Goal: Task Accomplishment & Management: Manage account settings

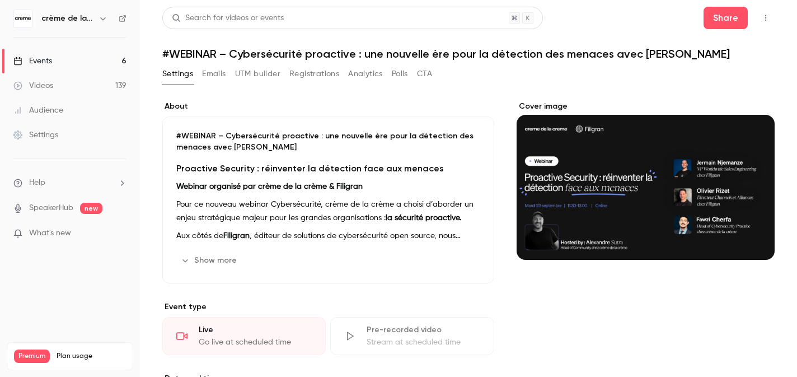
click at [306, 75] on button "Registrations" at bounding box center [314, 74] width 50 height 18
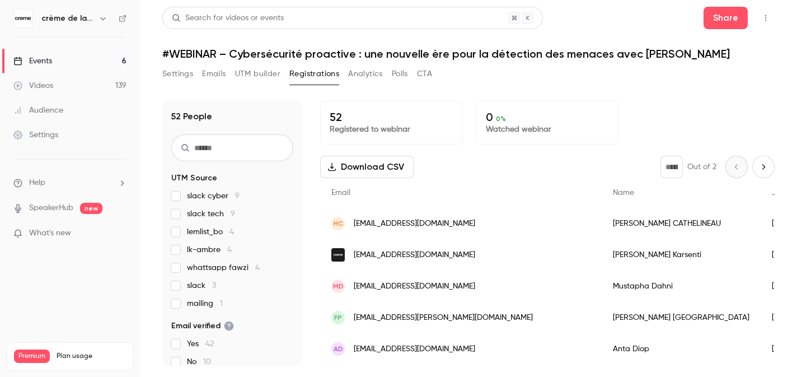
click at [217, 301] on span "mailing 1" at bounding box center [205, 303] width 36 height 11
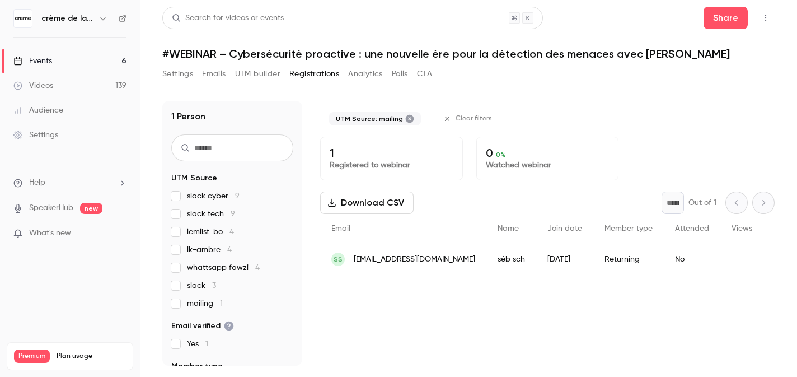
click at [219, 192] on span "slack cyber 9" at bounding box center [213, 195] width 53 height 11
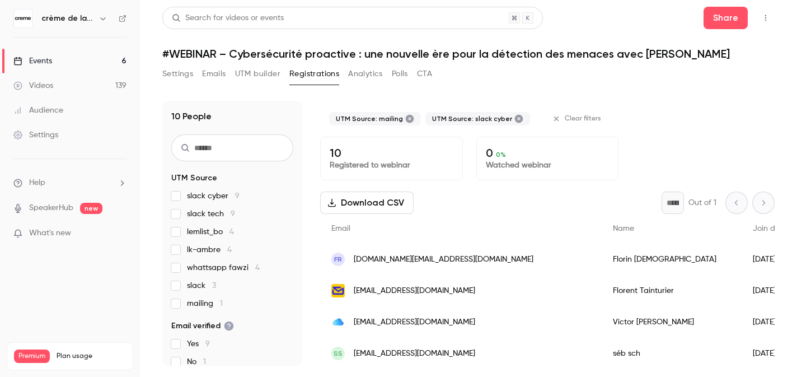
click at [214, 212] on span "slack tech 9" at bounding box center [211, 213] width 48 height 11
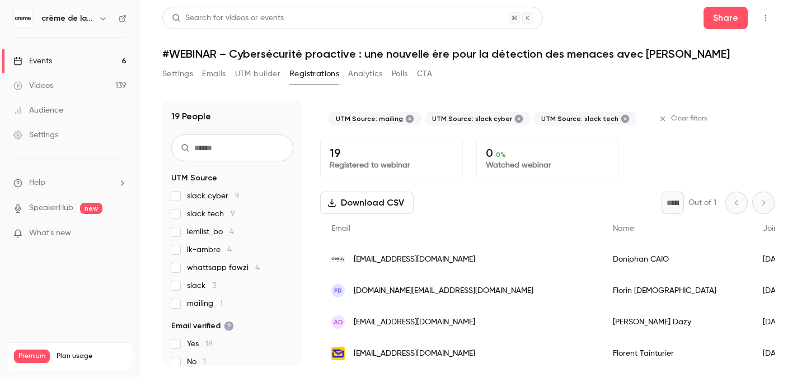
click at [214, 212] on span "slack tech 9" at bounding box center [211, 213] width 48 height 11
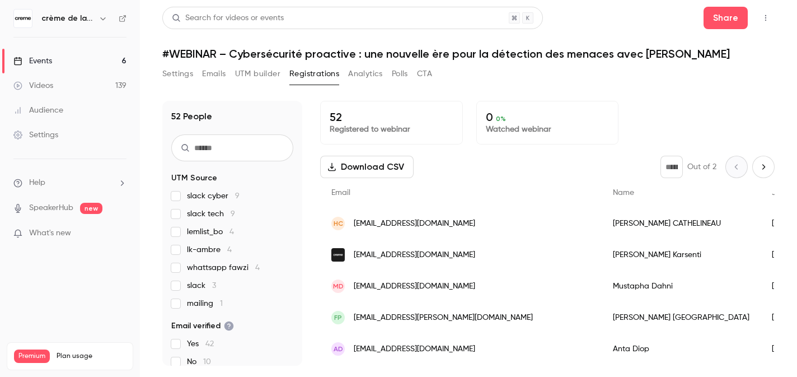
click at [181, 72] on button "Settings" at bounding box center [177, 74] width 31 height 18
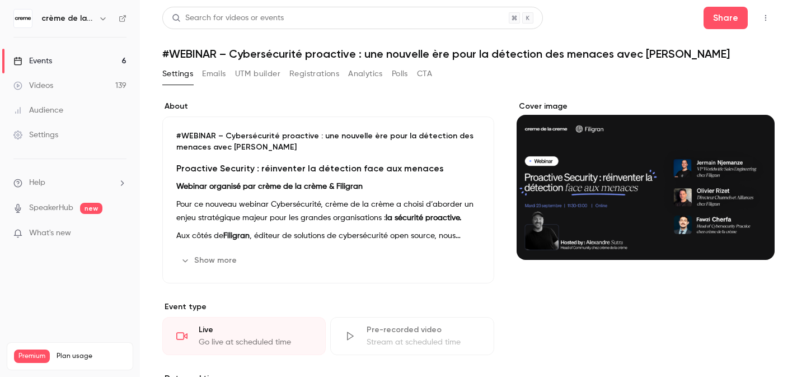
click at [570, 175] on div "Cover image" at bounding box center [646, 180] width 258 height 159
click at [0, 0] on input "Cover image" at bounding box center [0, 0] width 0 height 0
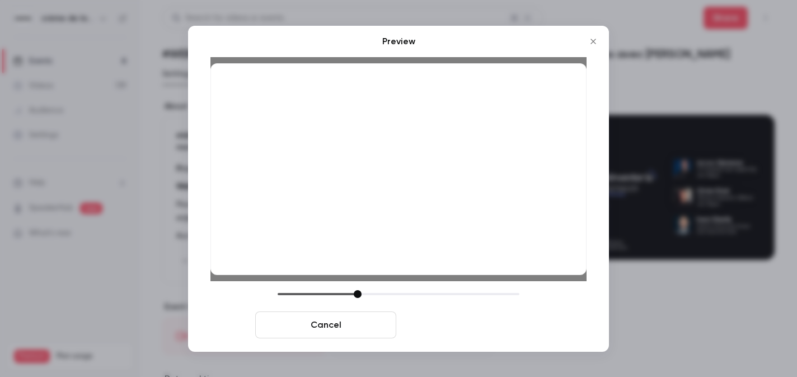
click at [472, 322] on button "Save cover" at bounding box center [471, 324] width 141 height 27
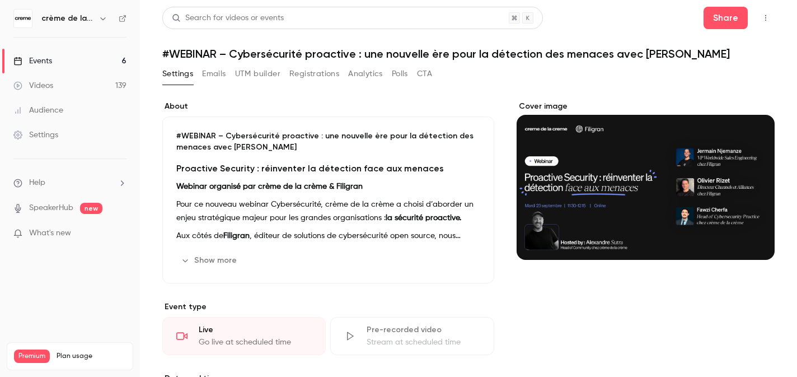
click at [88, 58] on link "Events 6" at bounding box center [70, 61] width 140 height 25
